Goal: Find specific page/section

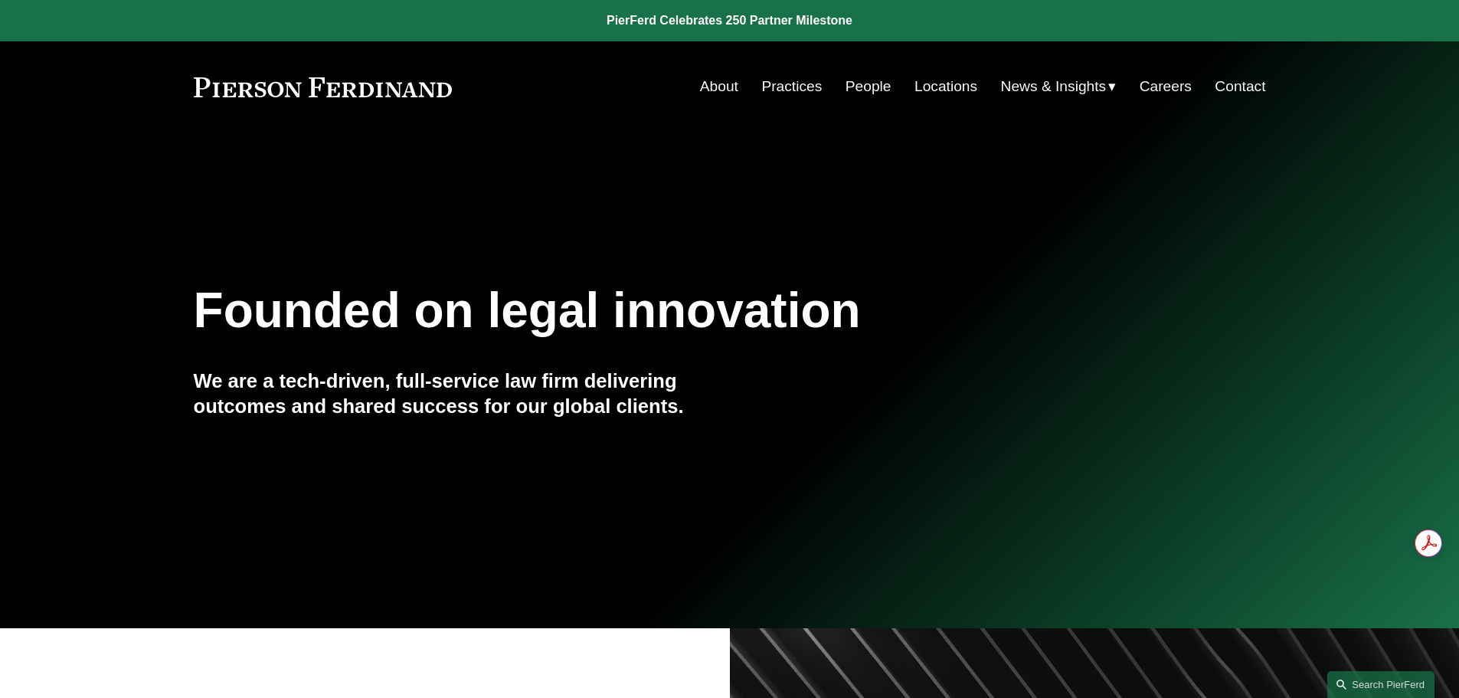
click at [858, 90] on link "People" at bounding box center [869, 86] width 46 height 29
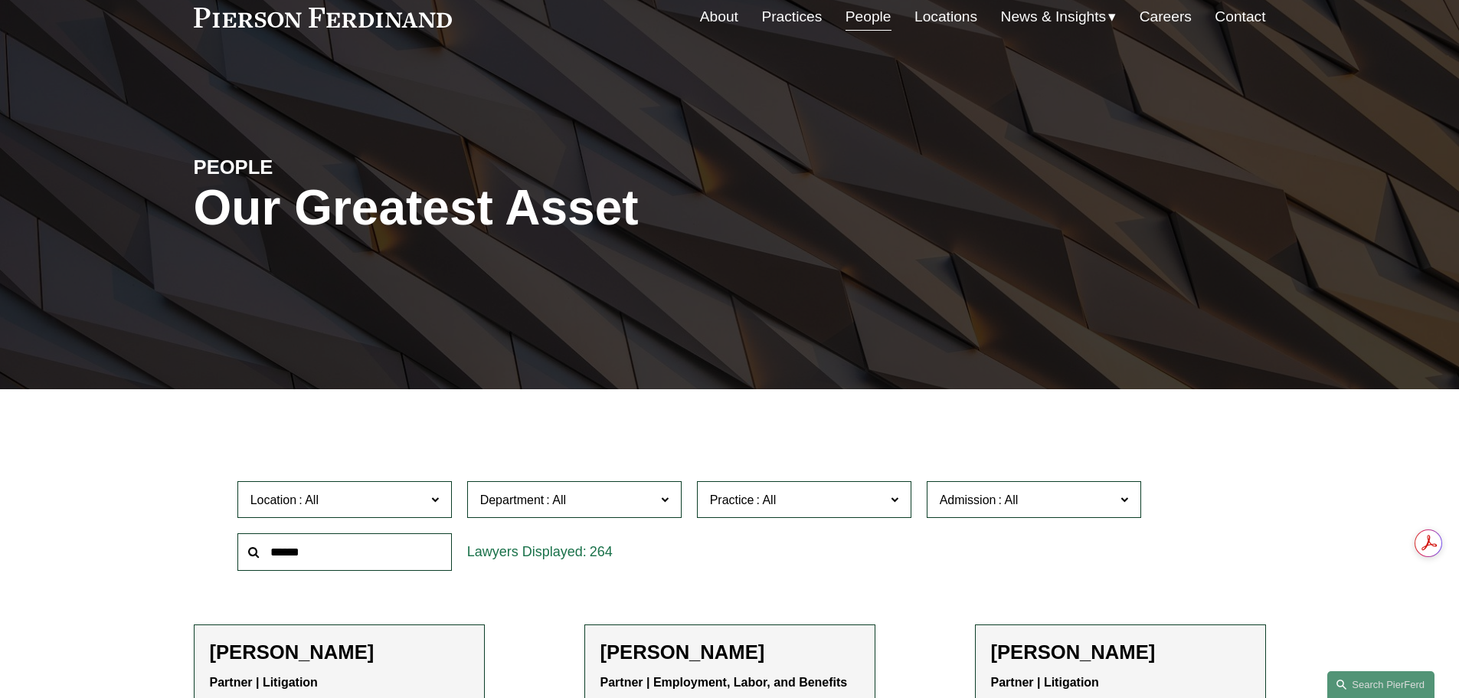
scroll to position [77, 0]
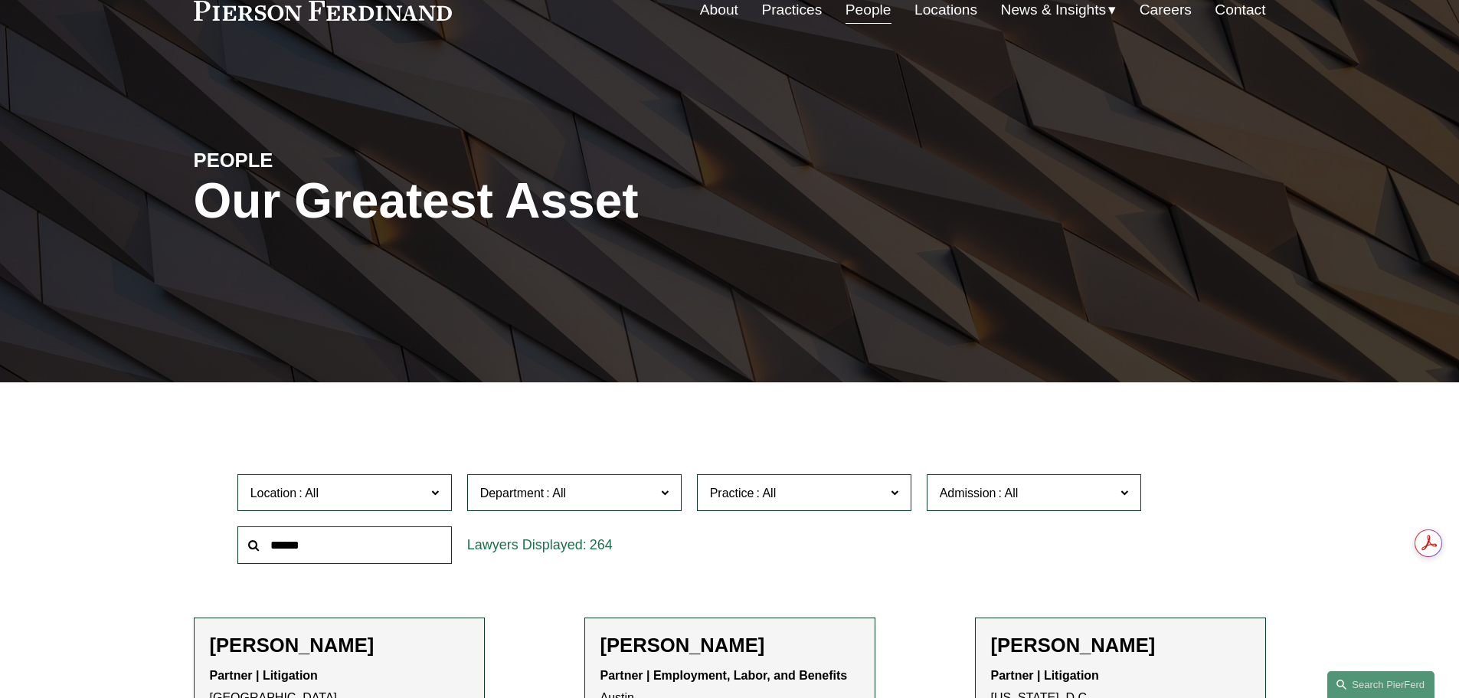
click at [316, 552] on input "text" at bounding box center [344, 545] width 214 height 38
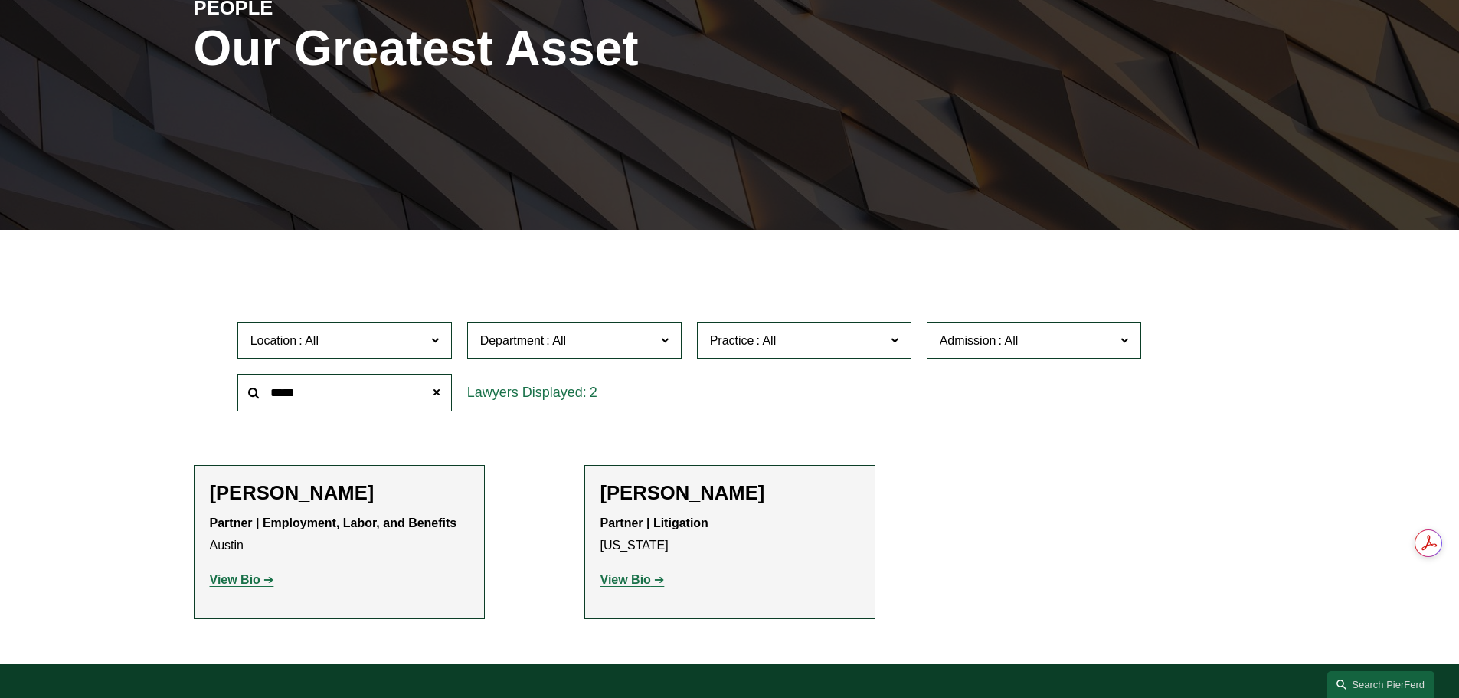
scroll to position [230, 0]
drag, startPoint x: 254, startPoint y: 381, endPoint x: 149, endPoint y: 362, distance: 106.5
click at [144, 367] on div "Filter Location All Atlanta Austin Bellevue Boston Charlotte Chicago Cincinnati…" at bounding box center [729, 458] width 1459 height 410
type input "*****"
click at [828, 335] on span "Practice" at bounding box center [797, 339] width 175 height 21
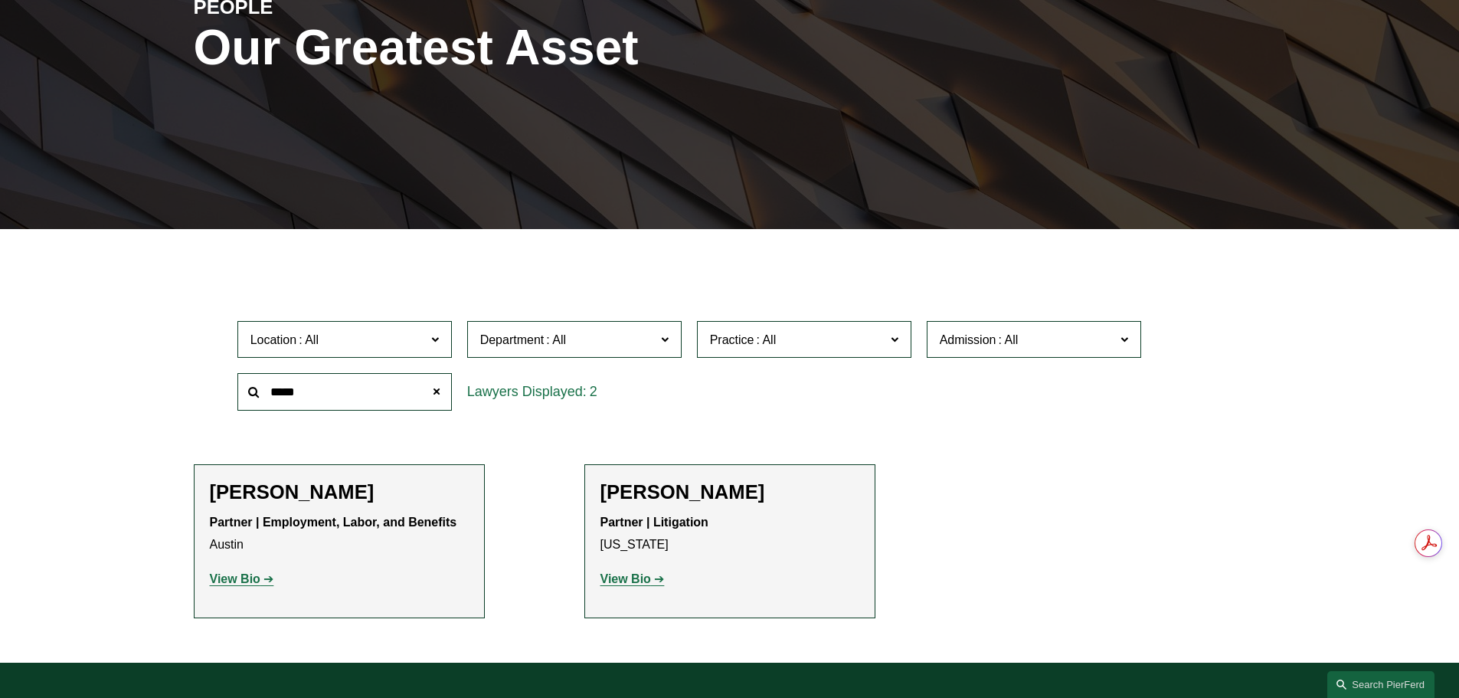
click at [587, 343] on span "Department" at bounding box center [567, 339] width 175 height 21
